Goal: Information Seeking & Learning: Find specific fact

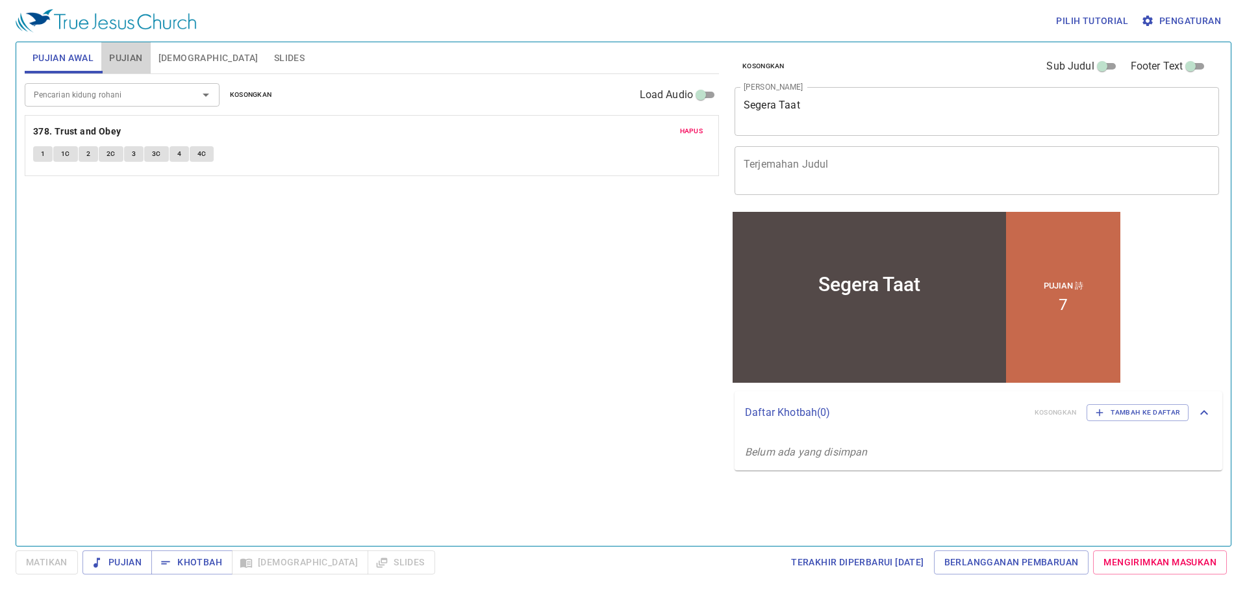
click at [132, 53] on span "Pujian" at bounding box center [125, 58] width 33 height 16
click at [119, 103] on div "Pencarian kidung rohani" at bounding box center [122, 94] width 195 height 23
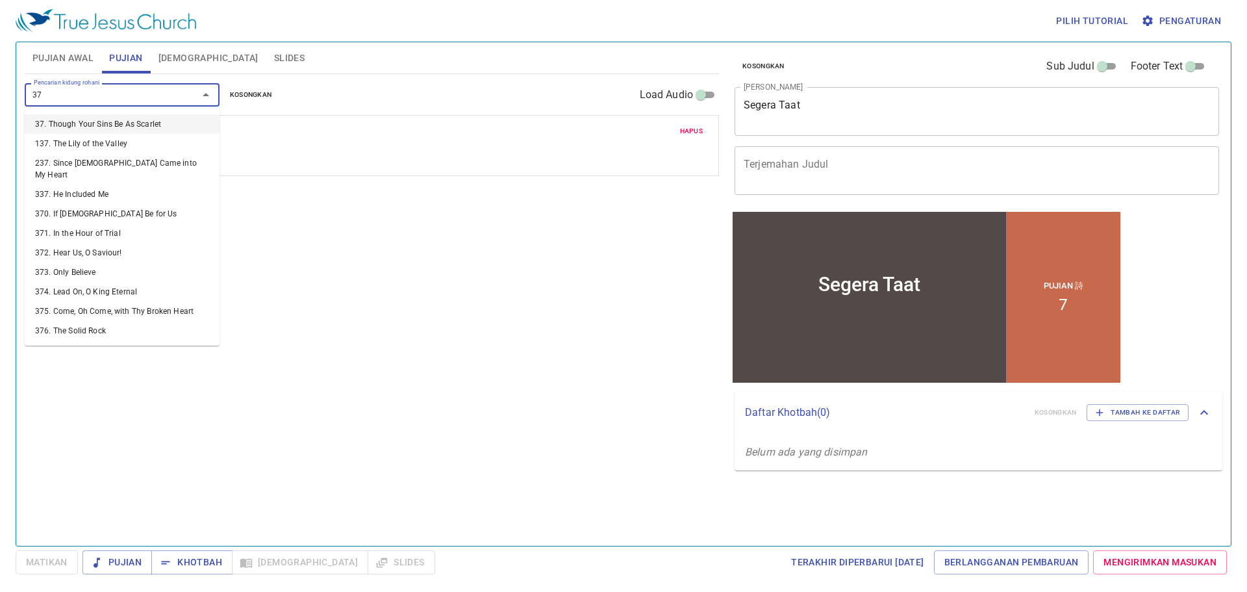
type input "378"
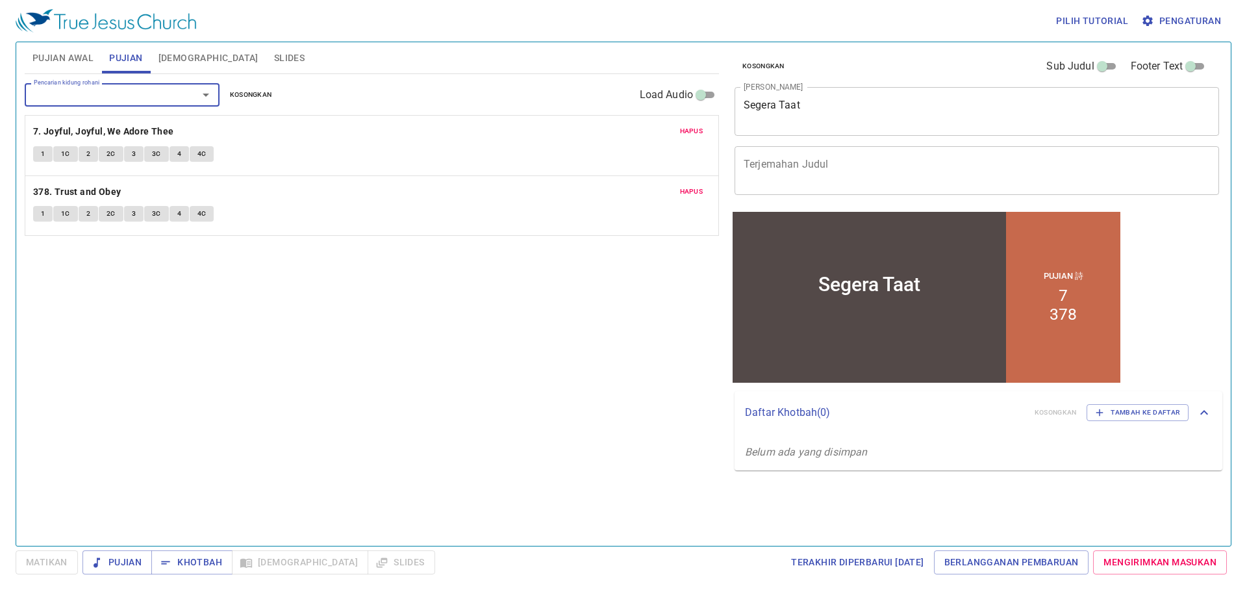
click at [702, 129] on span "Hapus" at bounding box center [691, 131] width 23 height 12
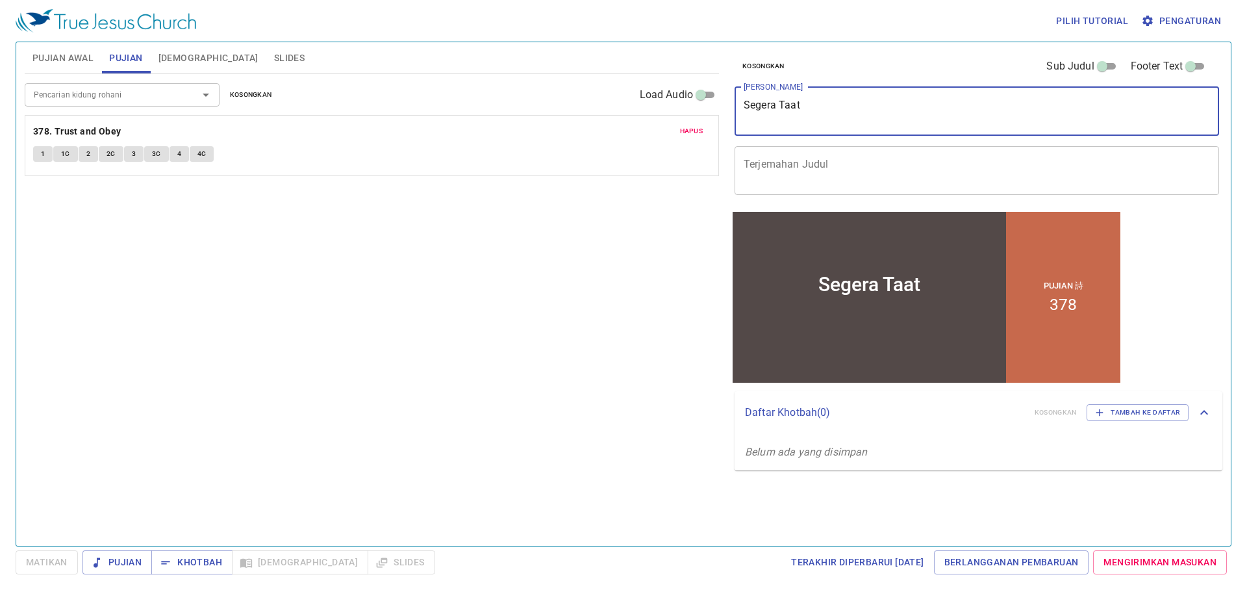
click at [834, 110] on textarea "Segera Taat" at bounding box center [977, 111] width 466 height 25
type textarea "Sahabat yang Taat"
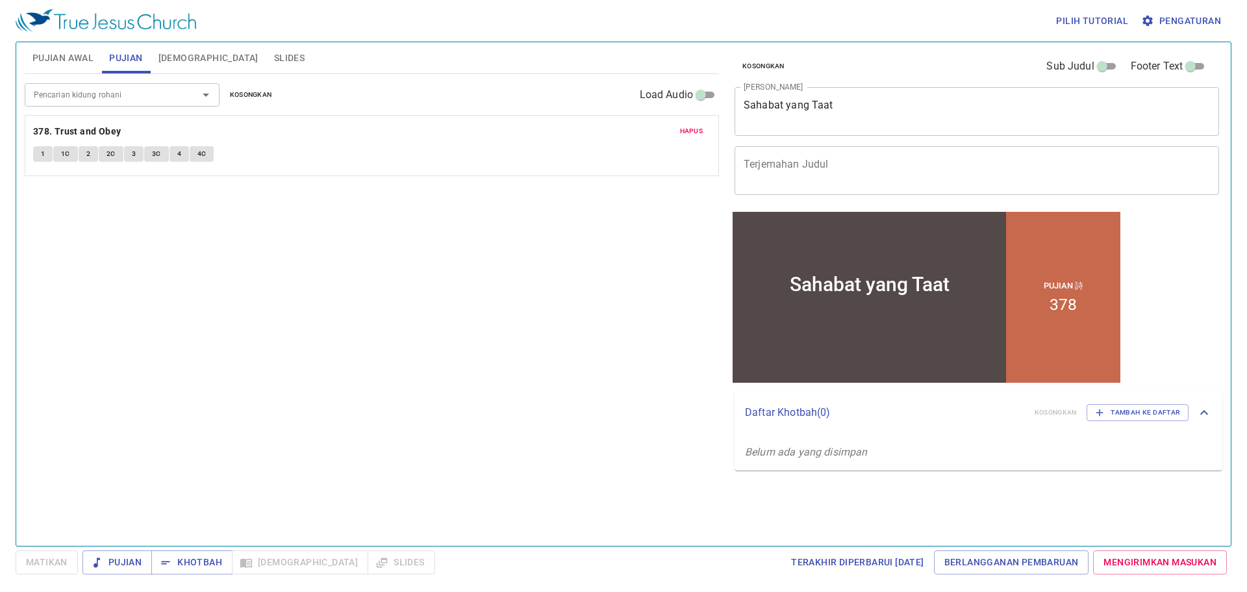
click at [632, 208] on div "Pencarian kidung rohani Pencarian kidung rohani Kosongkan Load Audio Hapus 378.…" at bounding box center [372, 304] width 694 height 460
click at [1218, 20] on span "Pengaturan" at bounding box center [1182, 21] width 77 height 16
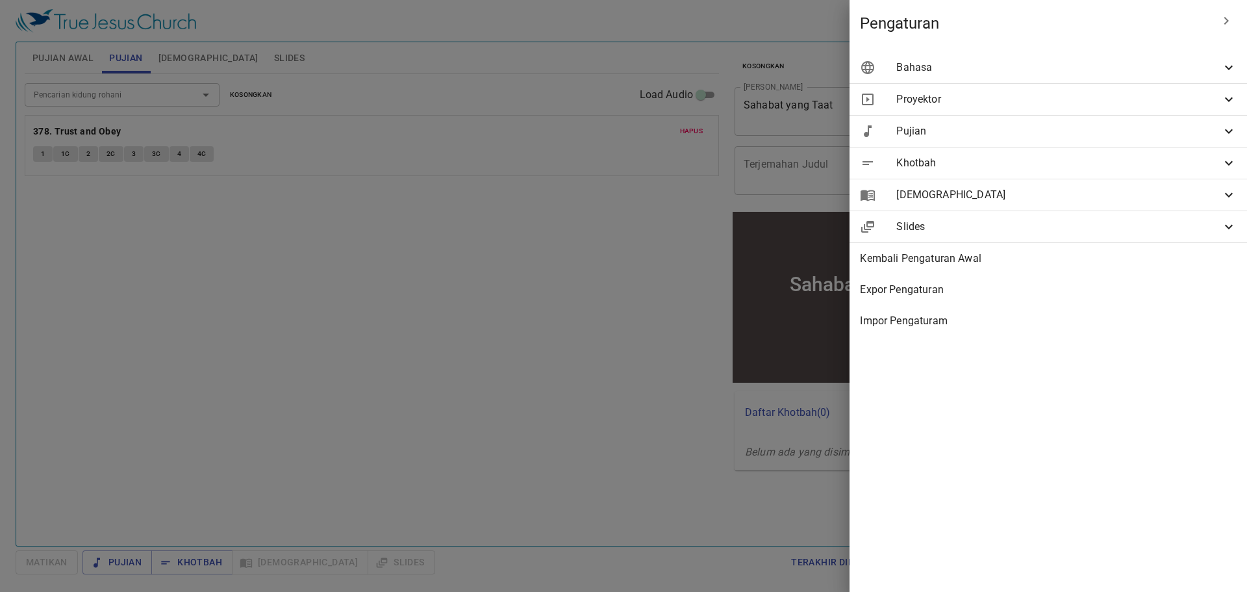
click at [969, 67] on span "Bahasa" at bounding box center [1058, 68] width 325 height 16
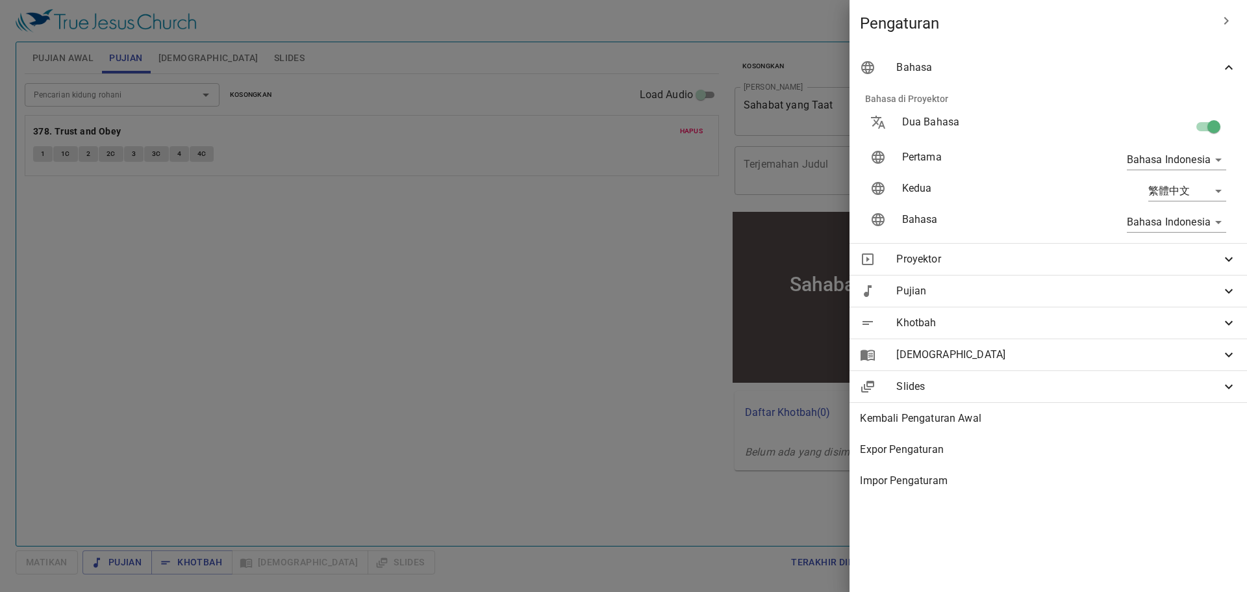
click at [1203, 123] on input "checkbox" at bounding box center [1214, 129] width 74 height 25
checkbox input "false"
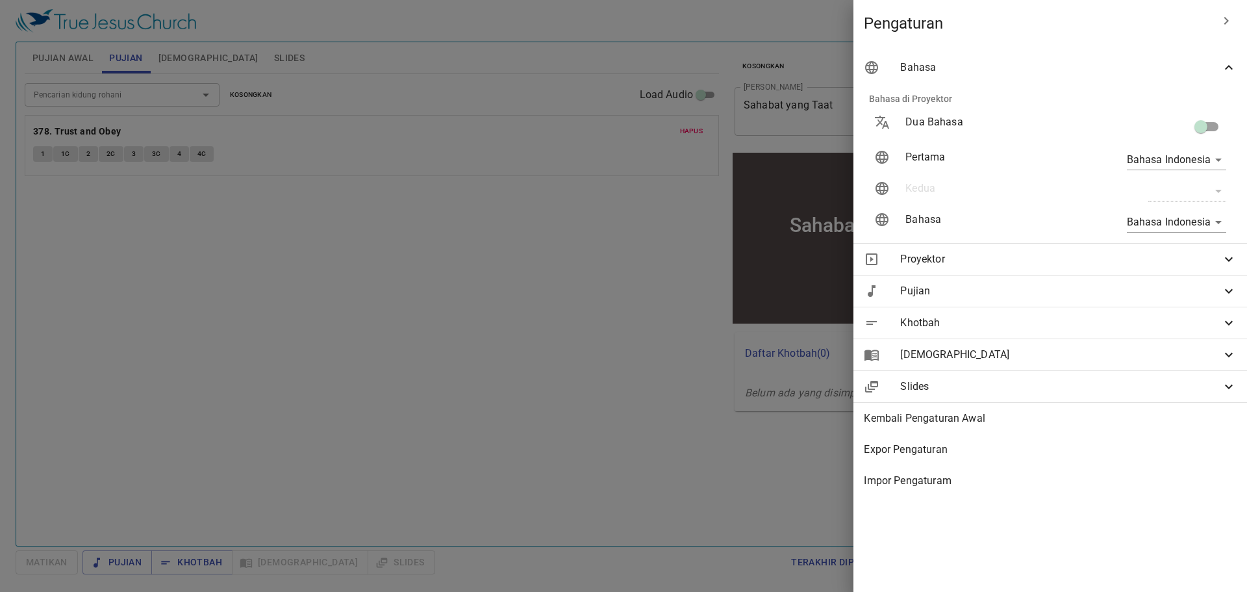
click at [569, 270] on div at bounding box center [623, 296] width 1247 height 592
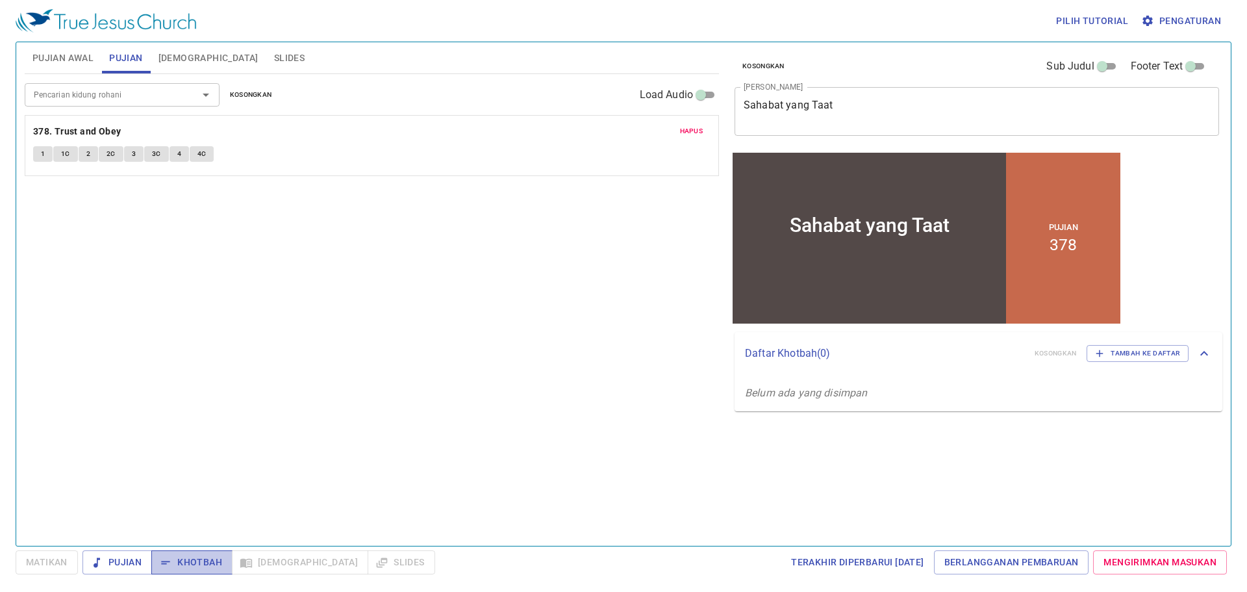
click at [195, 551] on button "Khotbah" at bounding box center [191, 562] width 81 height 24
click at [82, 133] on b "378. Trust and Obey" at bounding box center [77, 131] width 88 height 16
click at [45, 150] on button "1" at bounding box center [42, 154] width 19 height 16
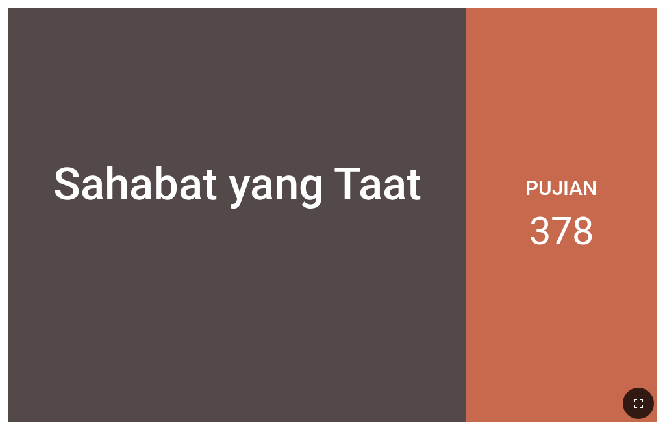
click at [519, 399] on button "button" at bounding box center [638, 403] width 31 height 31
